Goal: Task Accomplishment & Management: Manage account settings

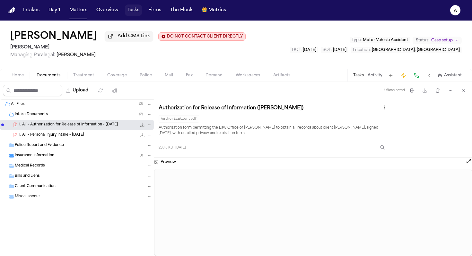
click at [136, 10] on button "Tasks" at bounding box center [133, 10] width 17 height 12
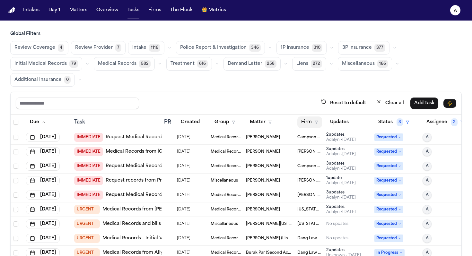
click at [312, 120] on button "Firm" at bounding box center [309, 123] width 25 height 12
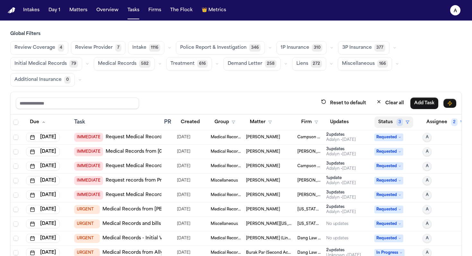
click at [401, 122] on span "3" at bounding box center [400, 122] width 6 height 8
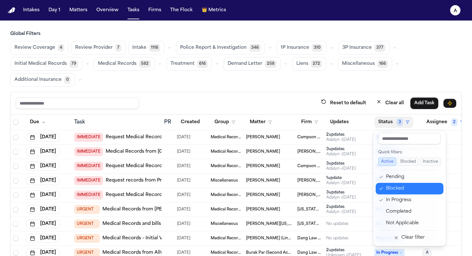
click at [398, 188] on div "Blocked" at bounding box center [413, 189] width 54 height 8
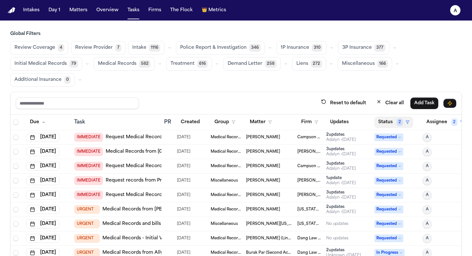
click at [387, 123] on button "Status 2" at bounding box center [393, 123] width 39 height 12
click at [388, 120] on button "Status 2" at bounding box center [393, 123] width 39 height 12
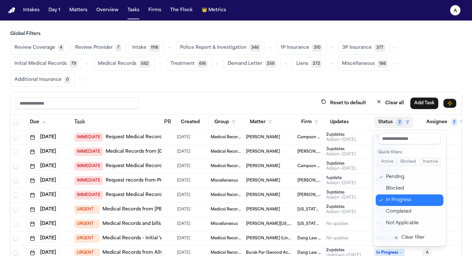
click at [389, 196] on button "In Progress" at bounding box center [410, 201] width 68 height 12
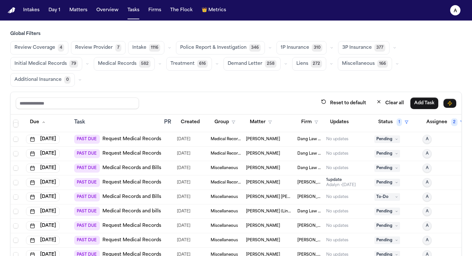
scroll to position [1499, 0]
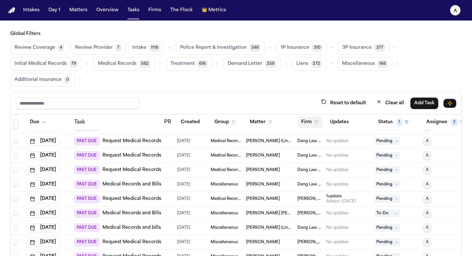
click at [315, 118] on button "Firm" at bounding box center [309, 123] width 25 height 12
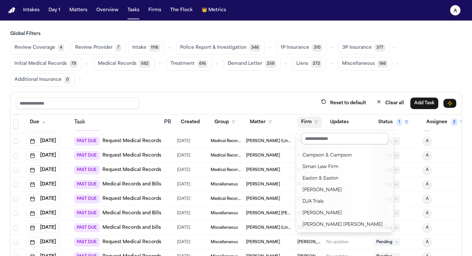
click at [316, 140] on input "text" at bounding box center [344, 139] width 87 height 12
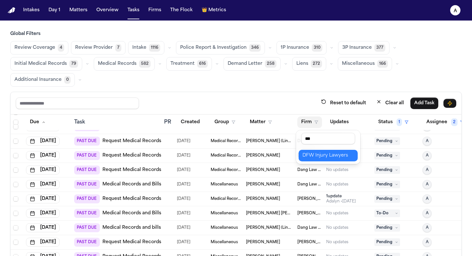
type input "***"
click at [328, 154] on div "DFW Injury Lawyers" at bounding box center [327, 156] width 51 height 8
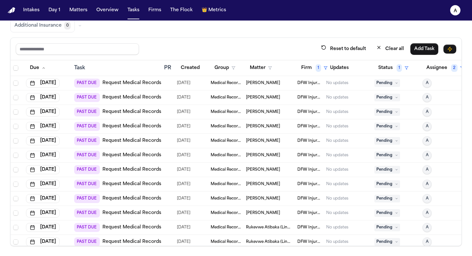
scroll to position [18, 0]
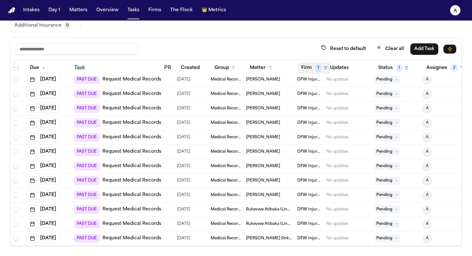
click at [313, 68] on button "Firm 1" at bounding box center [314, 68] width 34 height 12
click at [321, 84] on input "text" at bounding box center [328, 85] width 54 height 12
type input "*"
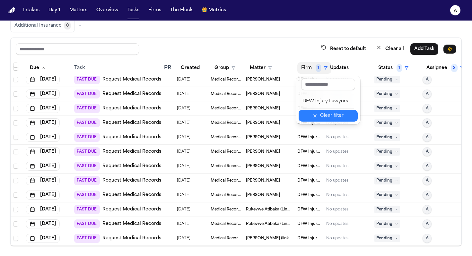
click at [313, 119] on button "Clear filter" at bounding box center [328, 116] width 59 height 12
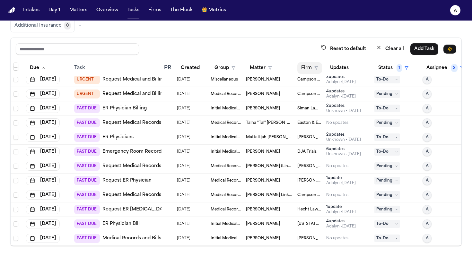
click at [307, 67] on button "Firm" at bounding box center [309, 68] width 25 height 12
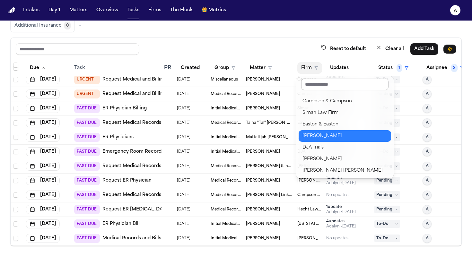
scroll to position [24, 0]
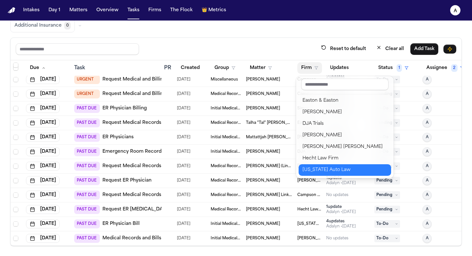
click at [328, 173] on div "[US_STATE] Auto Law" at bounding box center [344, 170] width 85 height 8
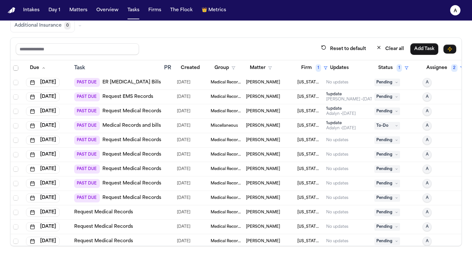
scroll to position [118, 0]
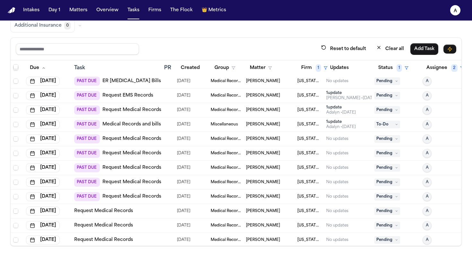
click at [298, 137] on span "[US_STATE] Auto Law" at bounding box center [309, 138] width 24 height 5
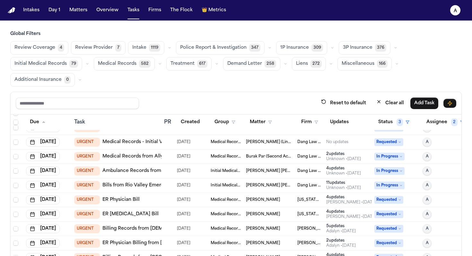
scroll to position [78, 0]
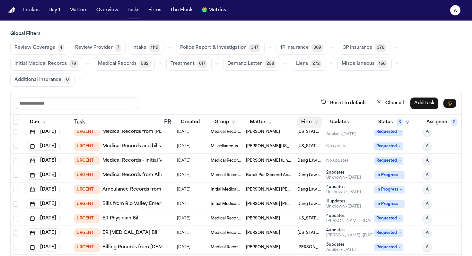
click at [313, 118] on button "Firm" at bounding box center [309, 123] width 25 height 12
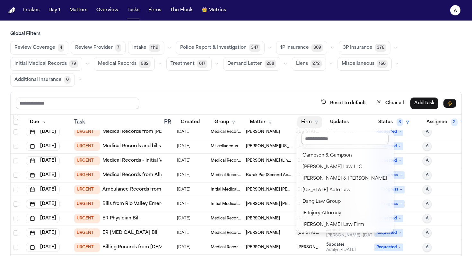
click at [316, 136] on input "text" at bounding box center [344, 139] width 87 height 12
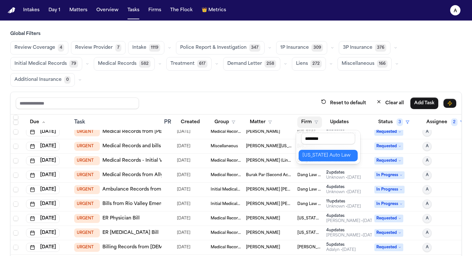
type input "********"
click at [314, 152] on div "[US_STATE] Auto Law" at bounding box center [327, 156] width 51 height 8
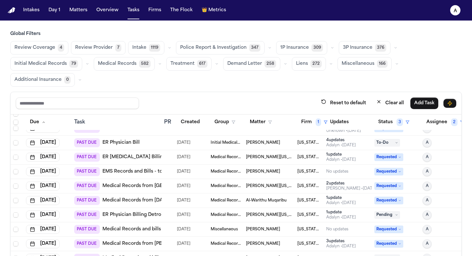
scroll to position [0, 0]
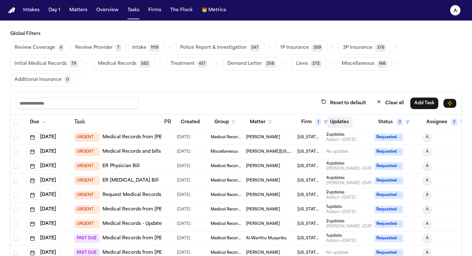
click at [342, 122] on button "Updates" at bounding box center [339, 123] width 26 height 12
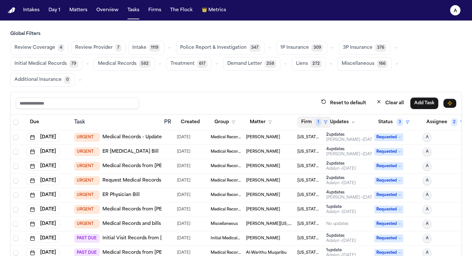
click at [308, 125] on button "Firm 1" at bounding box center [314, 123] width 34 height 12
click at [321, 138] on input "text" at bounding box center [328, 139] width 54 height 12
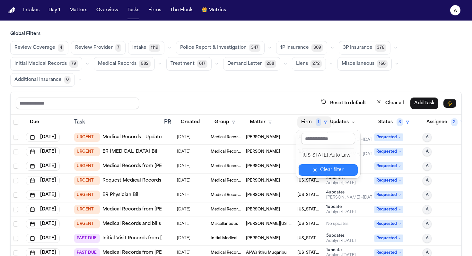
click at [321, 170] on button "Clear filter" at bounding box center [328, 170] width 59 height 12
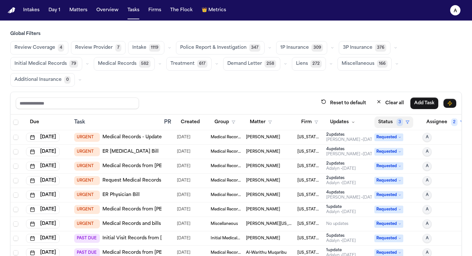
click at [381, 123] on button "Status 3" at bounding box center [393, 123] width 39 height 12
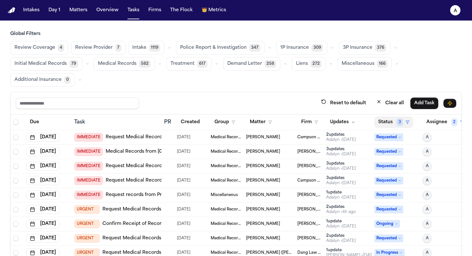
click at [390, 123] on button "Status 3" at bounding box center [393, 123] width 39 height 12
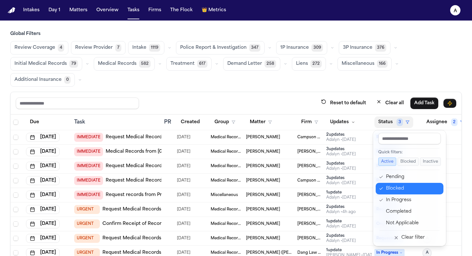
click at [395, 190] on div "Blocked" at bounding box center [413, 189] width 54 height 8
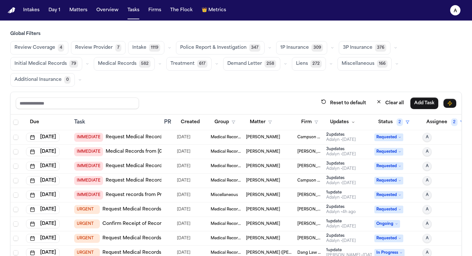
click at [390, 128] on th "Status 2" at bounding box center [396, 123] width 48 height 16
click at [395, 123] on button "Status 2" at bounding box center [393, 123] width 39 height 12
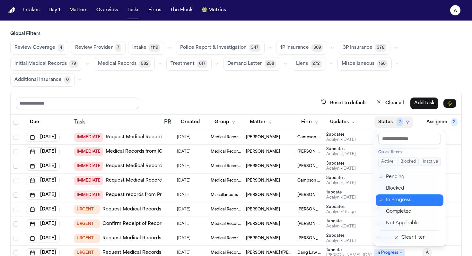
click at [405, 206] on button "In Progress" at bounding box center [410, 201] width 68 height 12
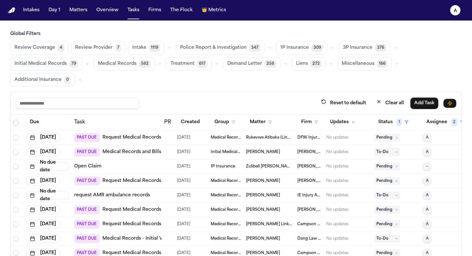
scroll to position [54, 0]
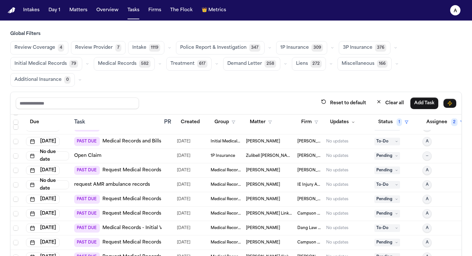
click at [135, 64] on button "Medical Records 582" at bounding box center [124, 63] width 61 height 13
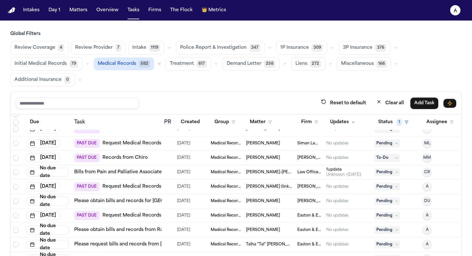
scroll to position [167, 0]
click at [392, 122] on button "Status 1" at bounding box center [393, 123] width 38 height 12
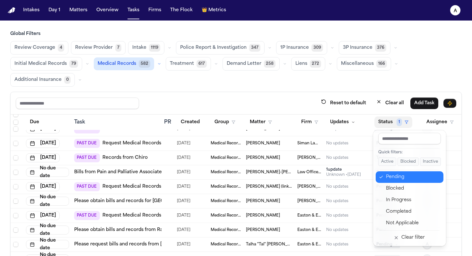
click at [393, 179] on div "Pending" at bounding box center [413, 177] width 54 height 8
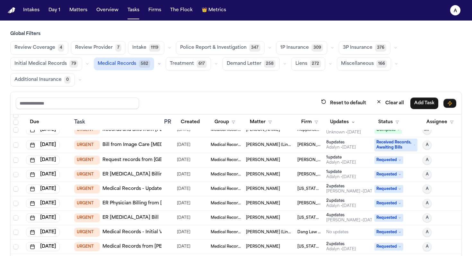
scroll to position [130, 0]
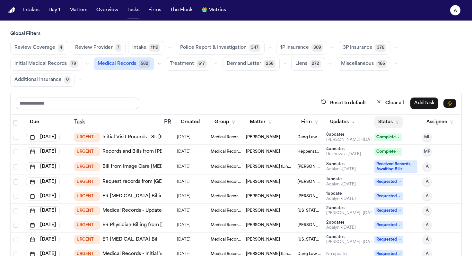
click at [390, 119] on button "Status" at bounding box center [388, 123] width 29 height 12
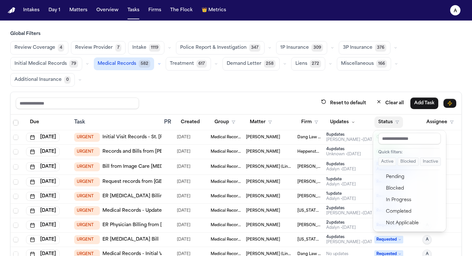
click at [402, 146] on div at bounding box center [410, 140] width 68 height 14
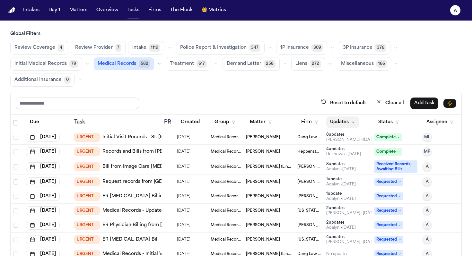
click at [342, 120] on button "Updates" at bounding box center [342, 123] width 33 height 12
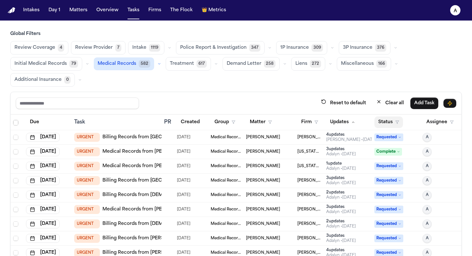
click at [391, 124] on button "Status" at bounding box center [388, 123] width 29 height 12
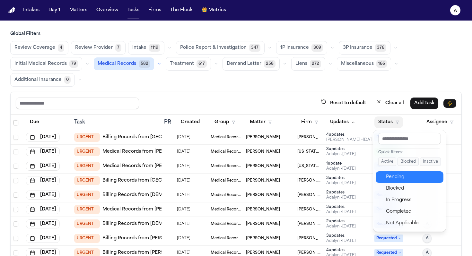
click at [400, 179] on div "Pending" at bounding box center [413, 177] width 54 height 8
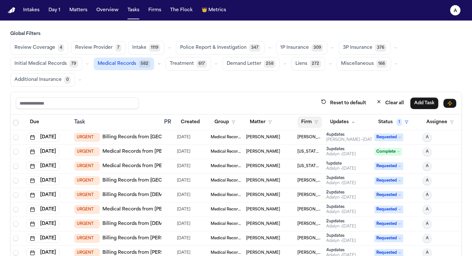
click at [309, 123] on button "Firm" at bounding box center [309, 123] width 25 height 12
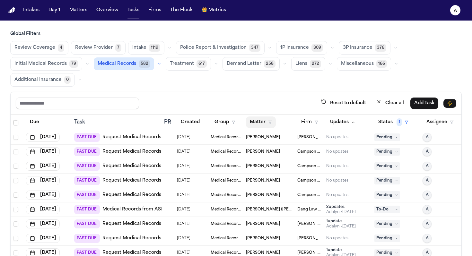
click at [254, 126] on button "Matter" at bounding box center [261, 123] width 30 height 12
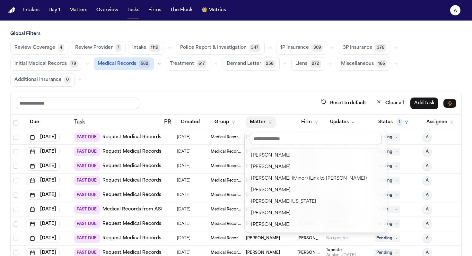
click at [310, 104] on div "Reset to default Clear all Add Task Due Task PR Created Group Matter Firm Updat…" at bounding box center [235, 196] width 451 height 209
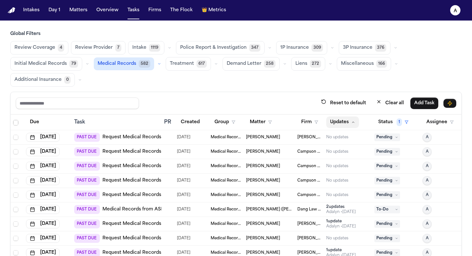
click at [348, 124] on button "Updates" at bounding box center [342, 123] width 33 height 12
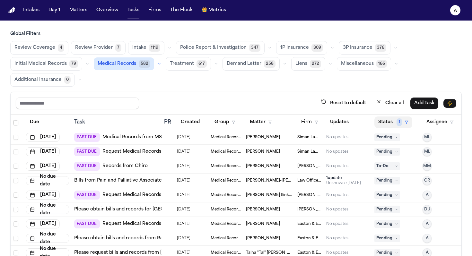
click at [390, 122] on button "Status 1" at bounding box center [393, 123] width 38 height 12
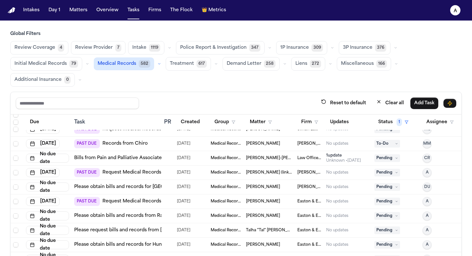
scroll to position [117, 0]
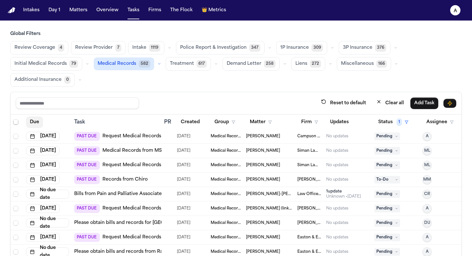
click at [33, 121] on button "Due" at bounding box center [34, 123] width 17 height 12
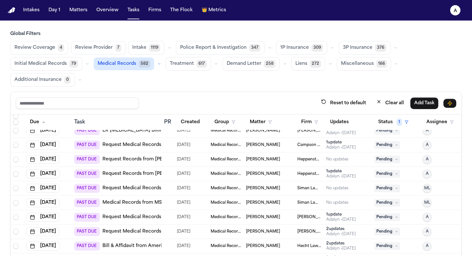
scroll to position [210, 0]
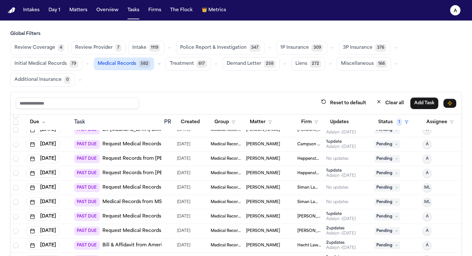
click at [308, 174] on span "Heppenstall & [PERSON_NAME]" at bounding box center [309, 173] width 24 height 5
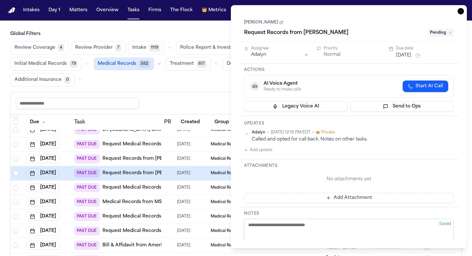
click at [190, 79] on div "Review Coverage 4 Review Provider 7 Intake 1119 Police Report & Investigation 3…" at bounding box center [235, 64] width 451 height 46
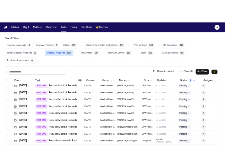
scroll to position [628, 0]
